Goal: Find contact information: Find contact information

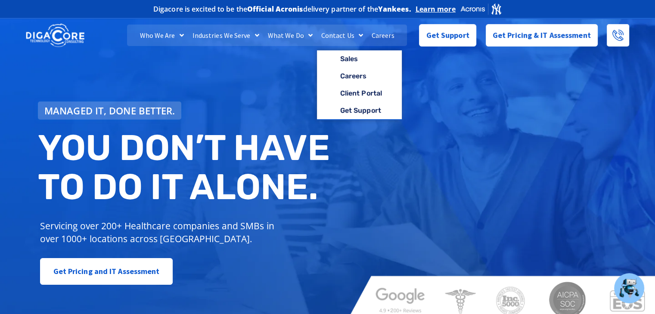
click at [331, 35] on link "Contact Us" at bounding box center [342, 36] width 50 height 22
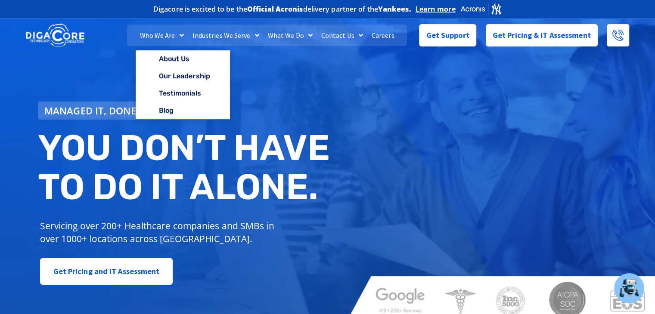
click at [162, 32] on link "Who We Are" at bounding box center [162, 36] width 53 height 22
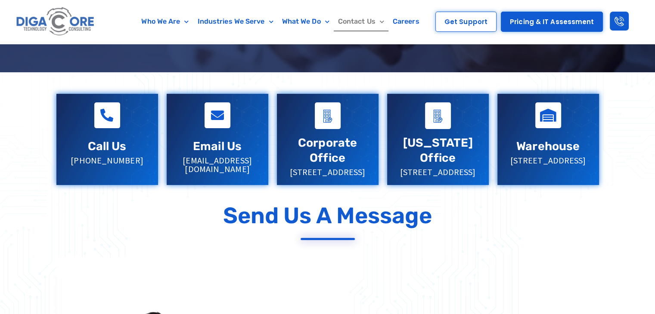
scroll to position [168, 0]
drag, startPoint x: 136, startPoint y: 161, endPoint x: 70, endPoint y: 155, distance: 66.2
click at [85, 159] on p "[PHONE_NUMBER]" at bounding box center [107, 160] width 84 height 9
drag, startPoint x: 142, startPoint y: 157, endPoint x: 79, endPoint y: 164, distance: 63.7
click at [79, 163] on p "[PHONE_NUMBER]" at bounding box center [107, 160] width 84 height 9
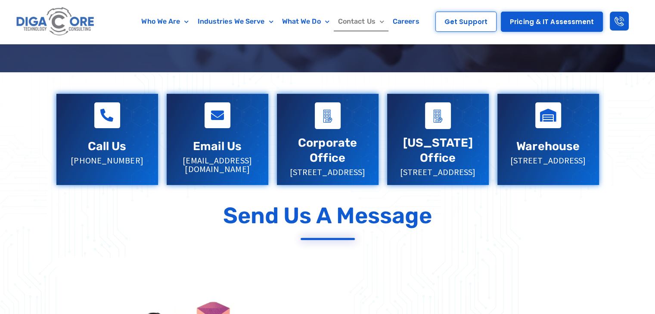
copy p "[PHONE_NUMBER]"
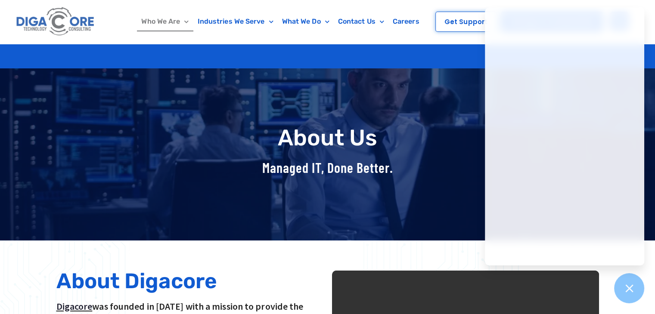
scroll to position [206, 0]
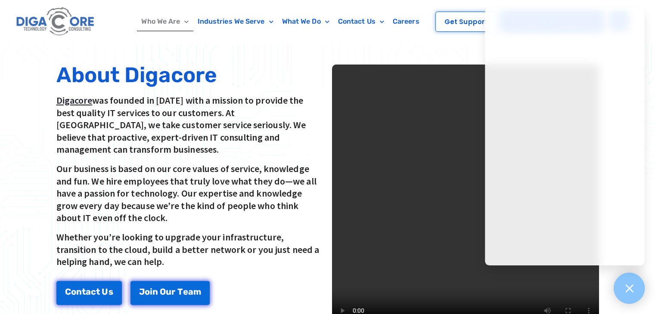
click at [629, 289] on icon at bounding box center [629, 289] width 8 height 8
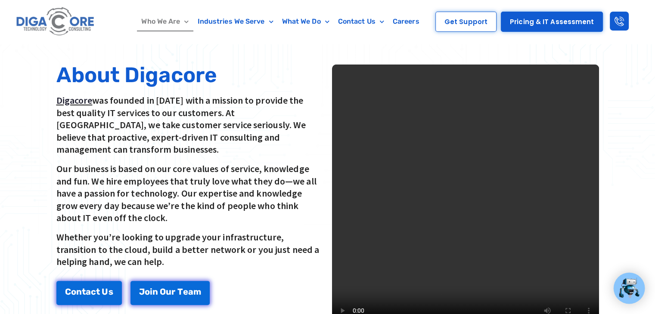
scroll to position [1176, 0]
